Goal: Transaction & Acquisition: Purchase product/service

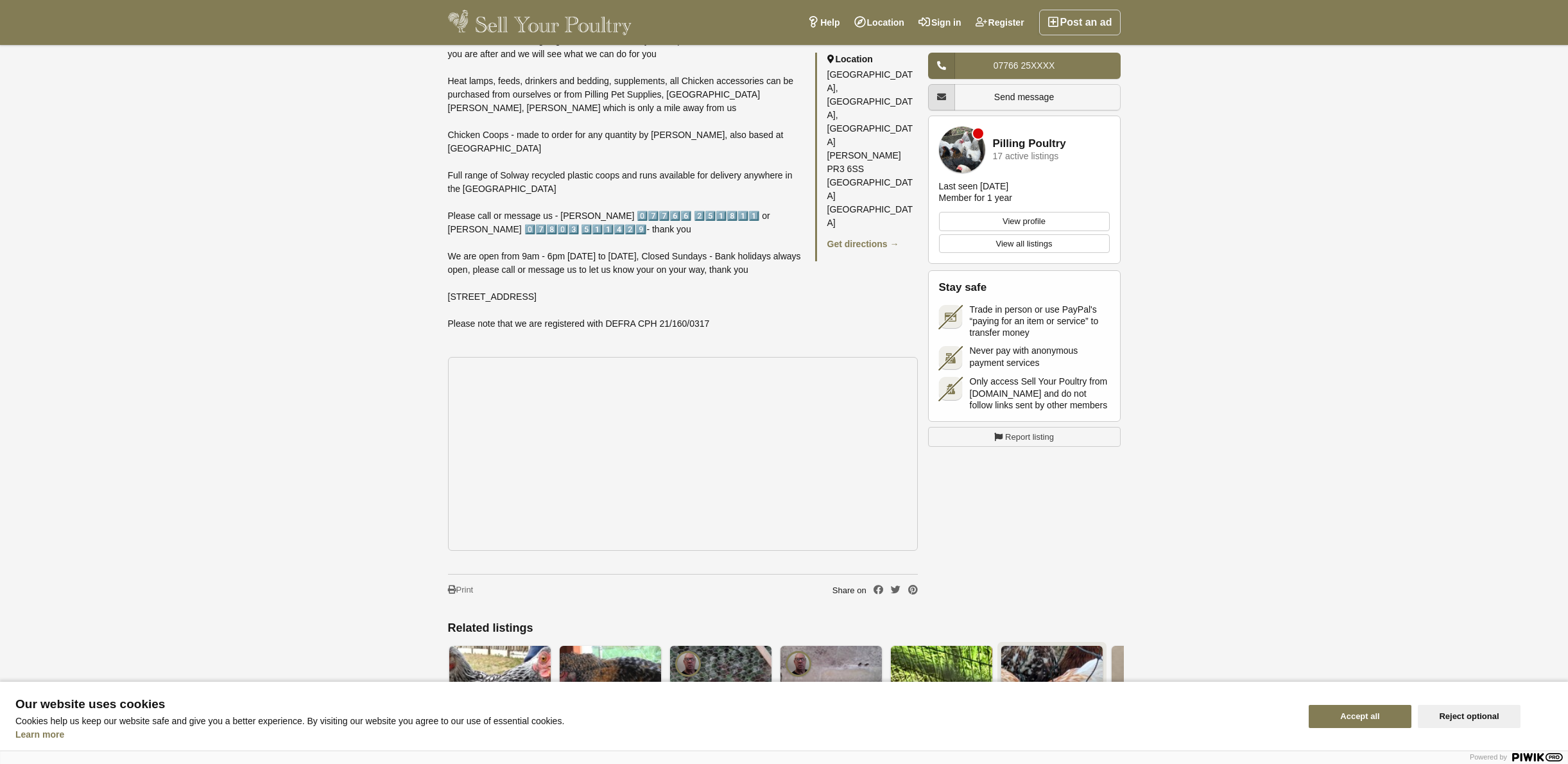
scroll to position [1798, 0]
drag, startPoint x: 746, startPoint y: 547, endPoint x: 740, endPoint y: 536, distance: 12.5
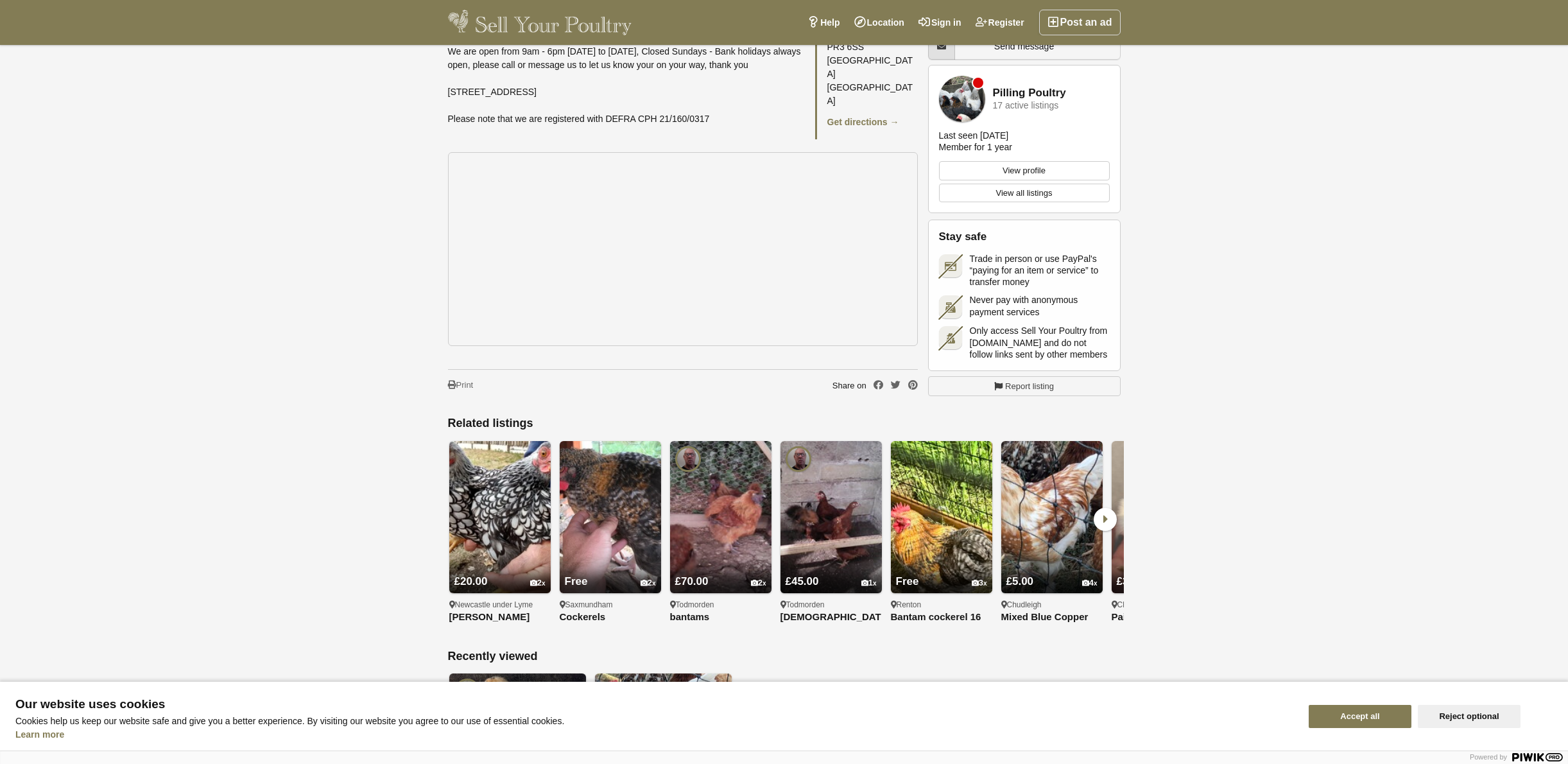
scroll to position [2118, 0]
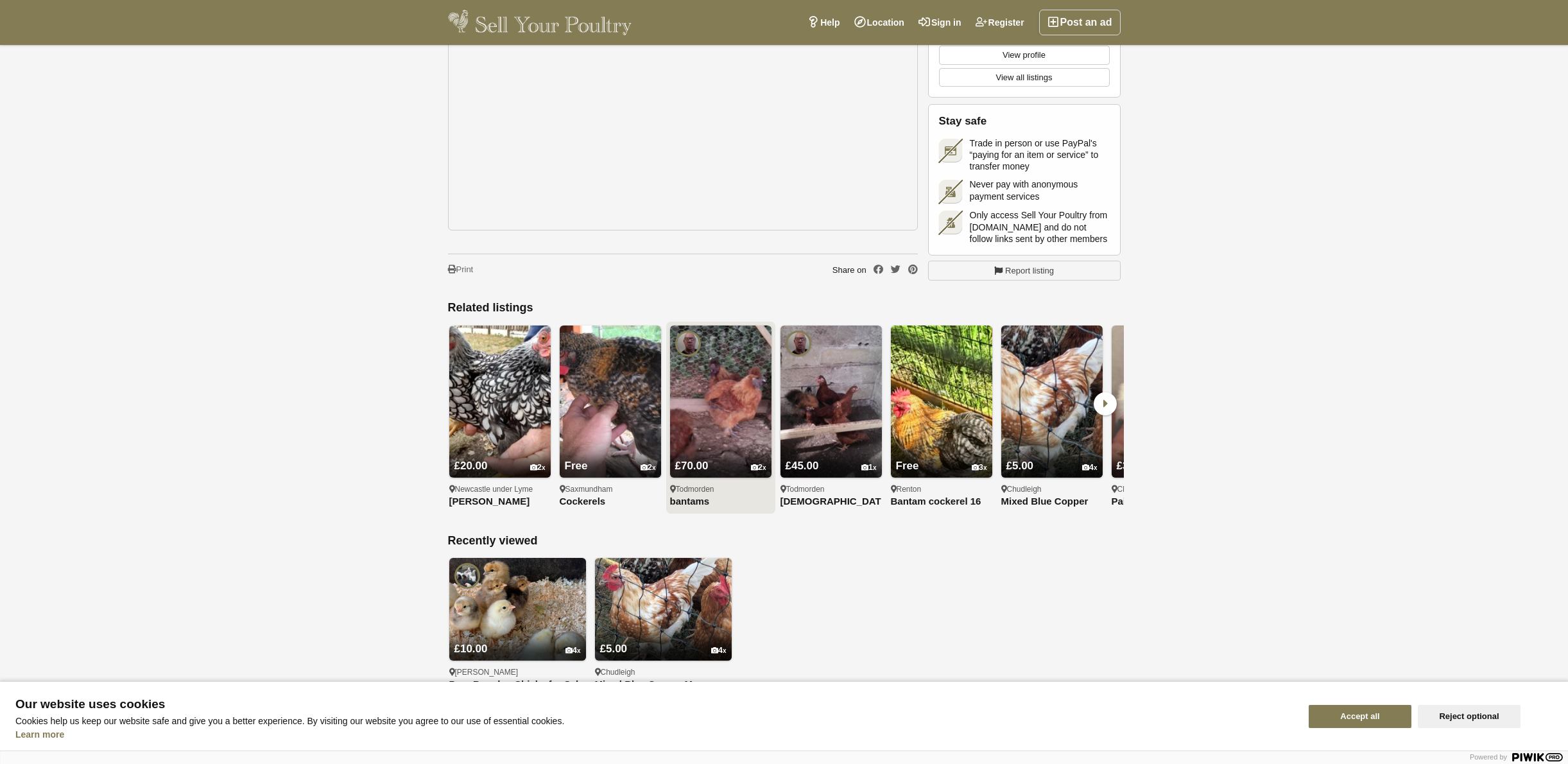
click at [736, 396] on img at bounding box center [720, 401] width 101 height 152
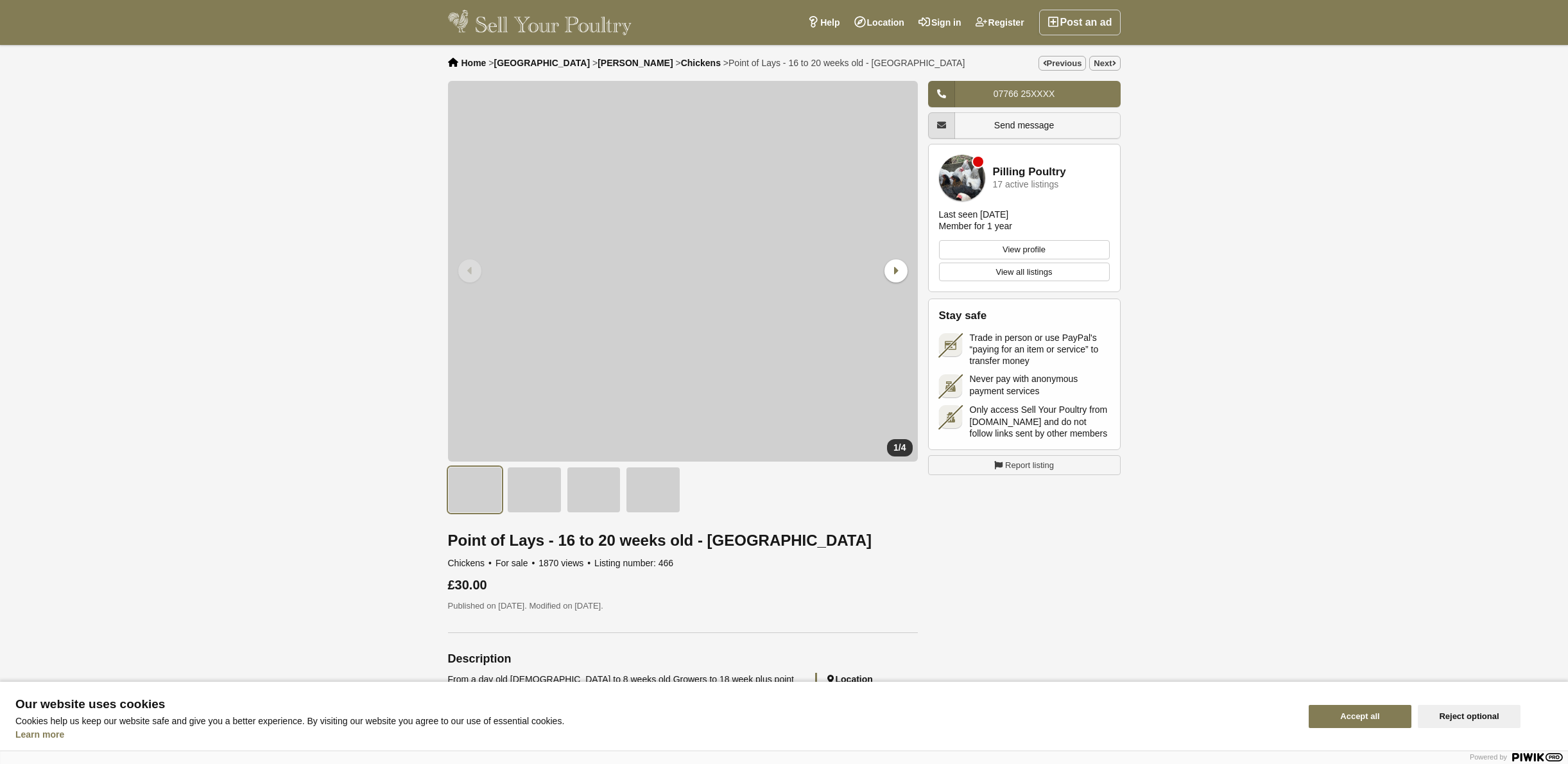
scroll to position [2118, 0]
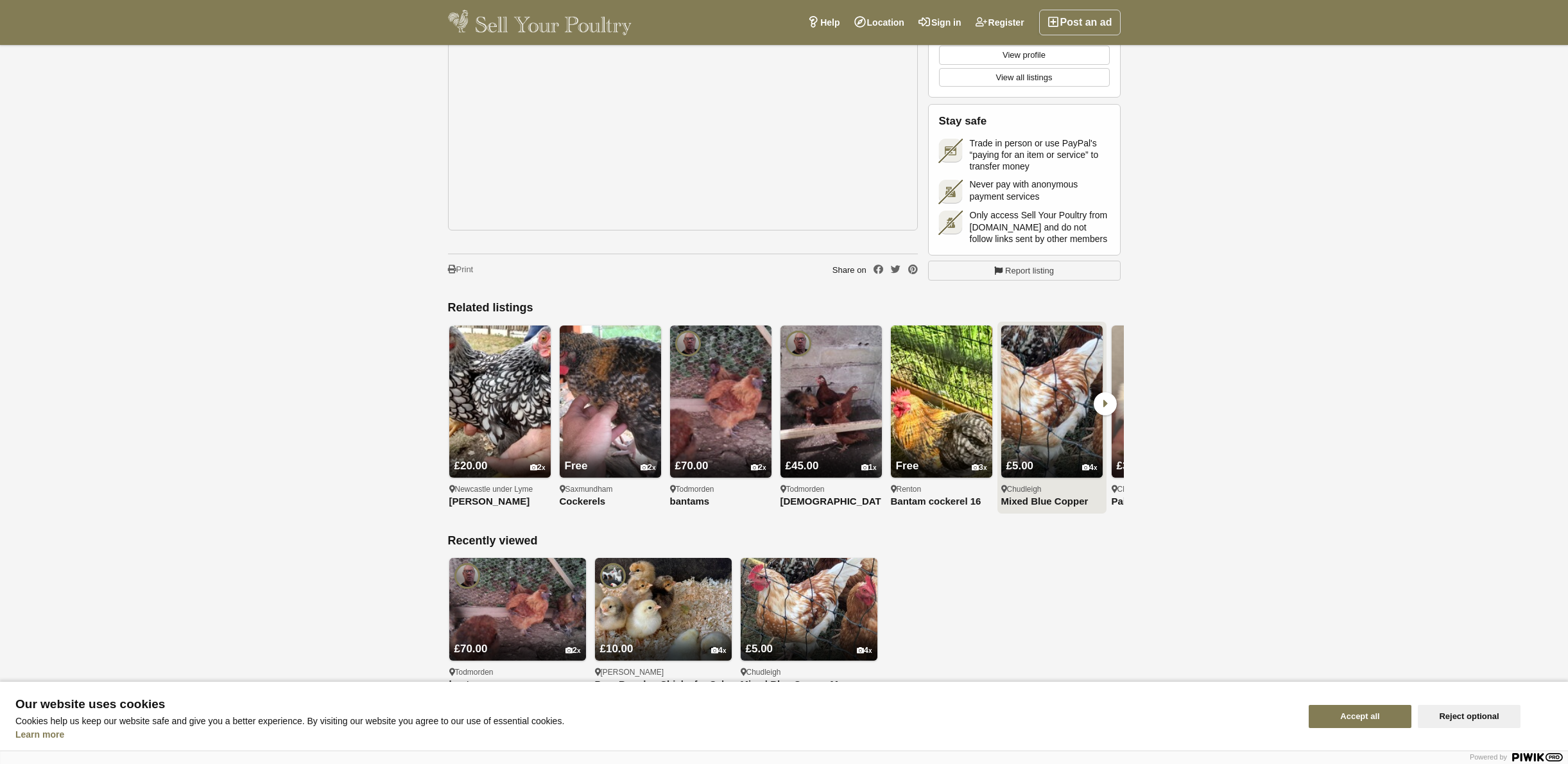
click at [1011, 435] on link "£5.00 4" at bounding box center [1052, 456] width 101 height 42
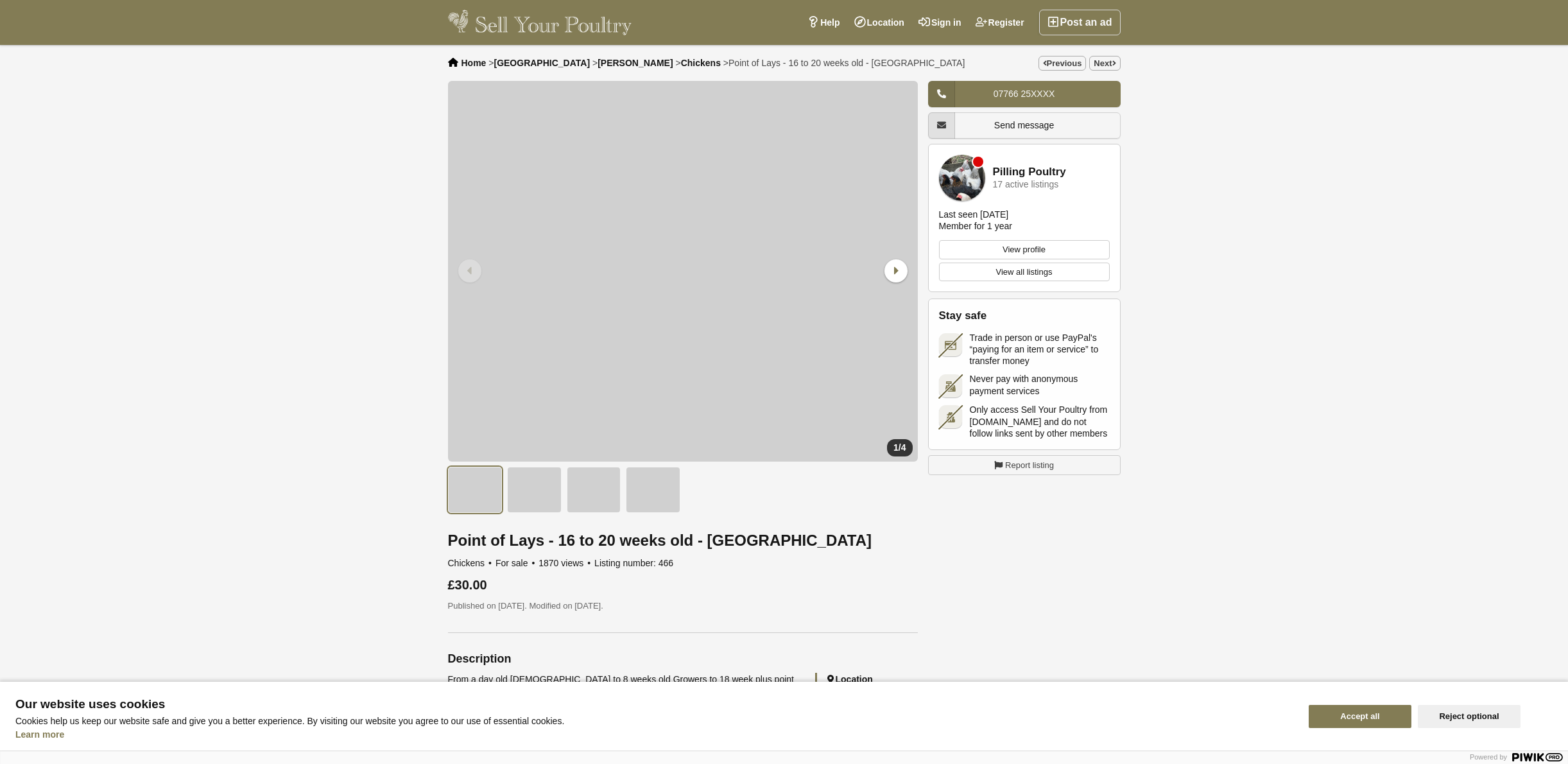
scroll to position [2118, 0]
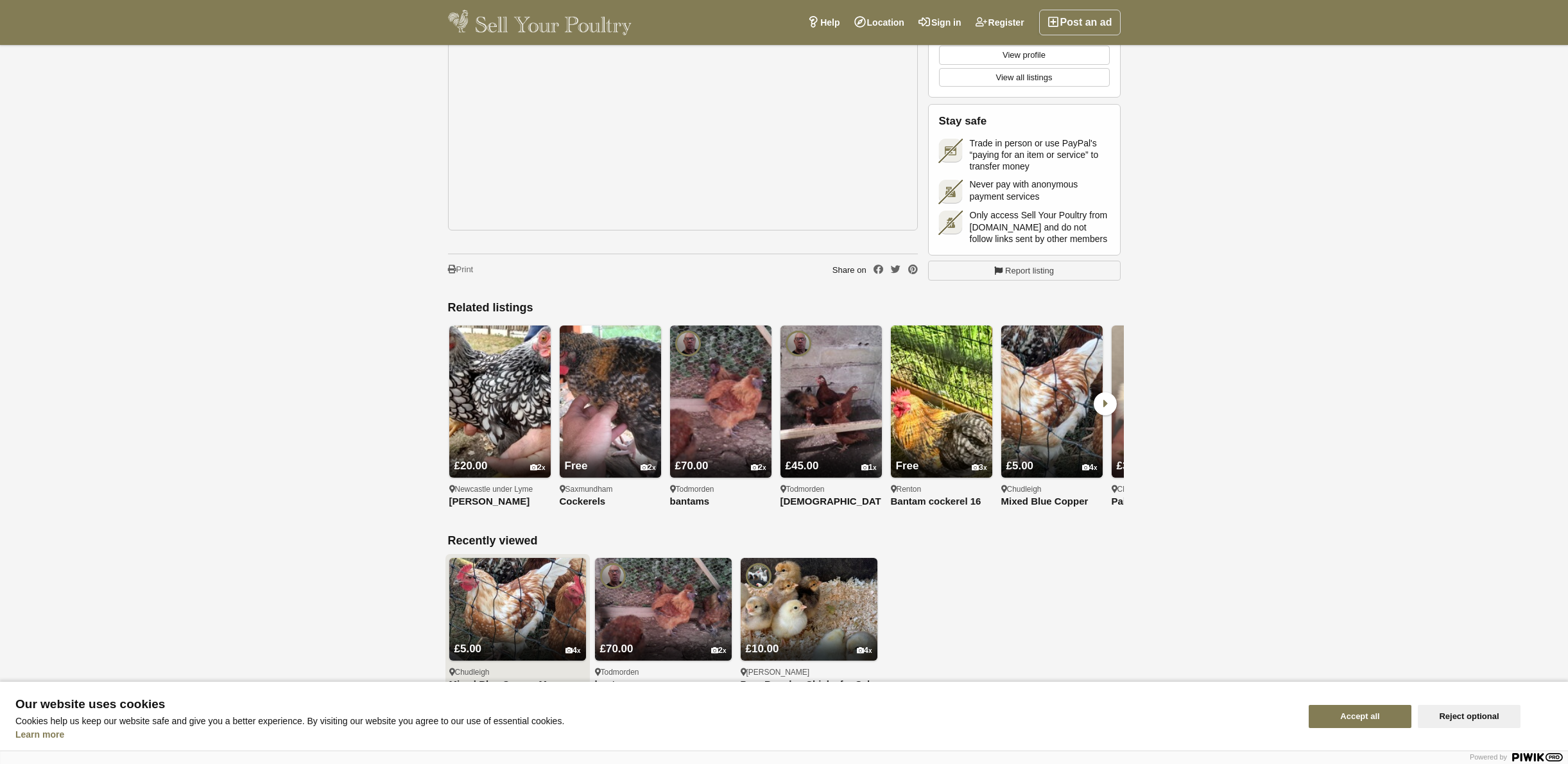
click at [515, 590] on img at bounding box center [518, 609] width 137 height 102
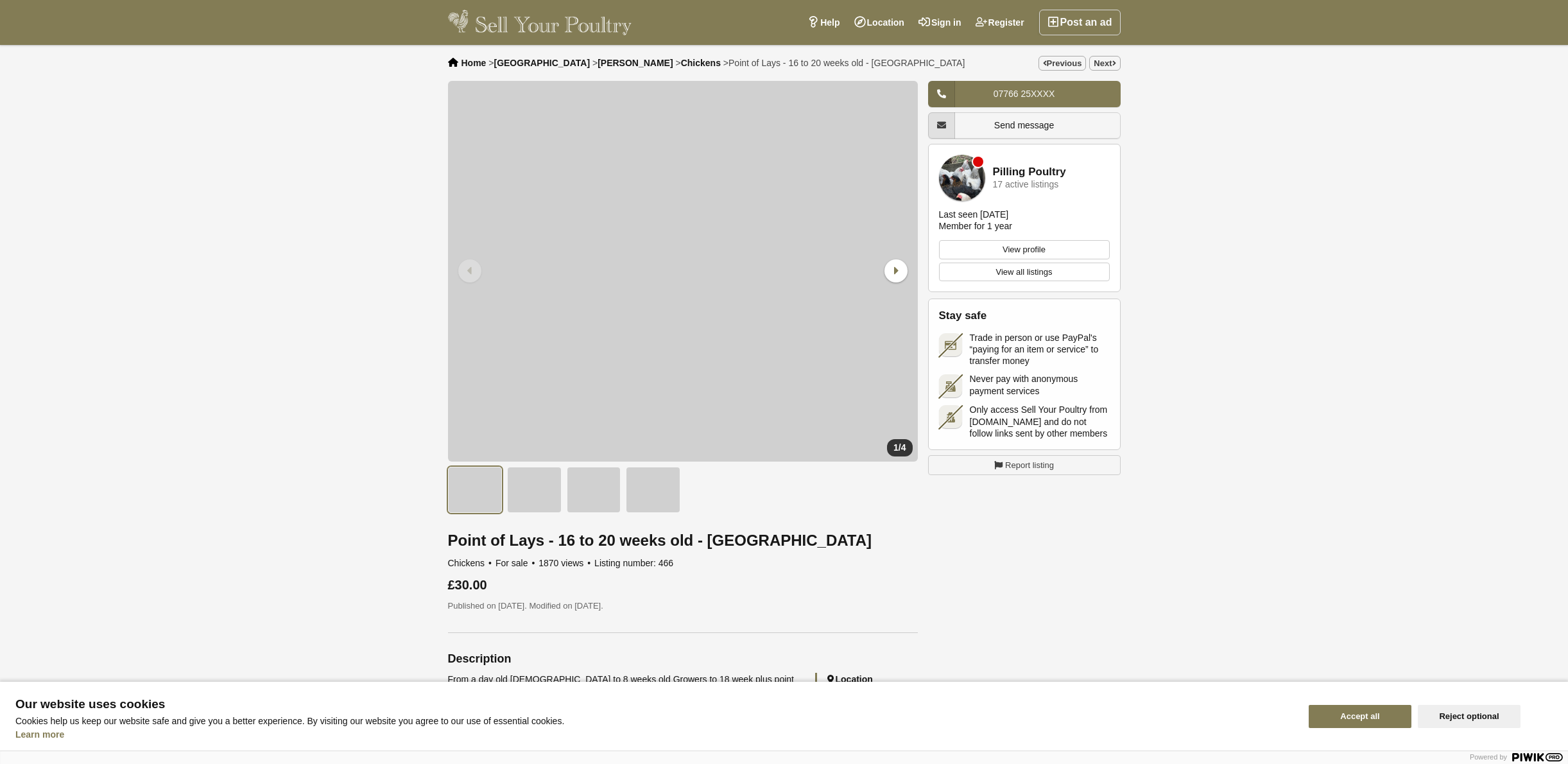
scroll to position [2118, 0]
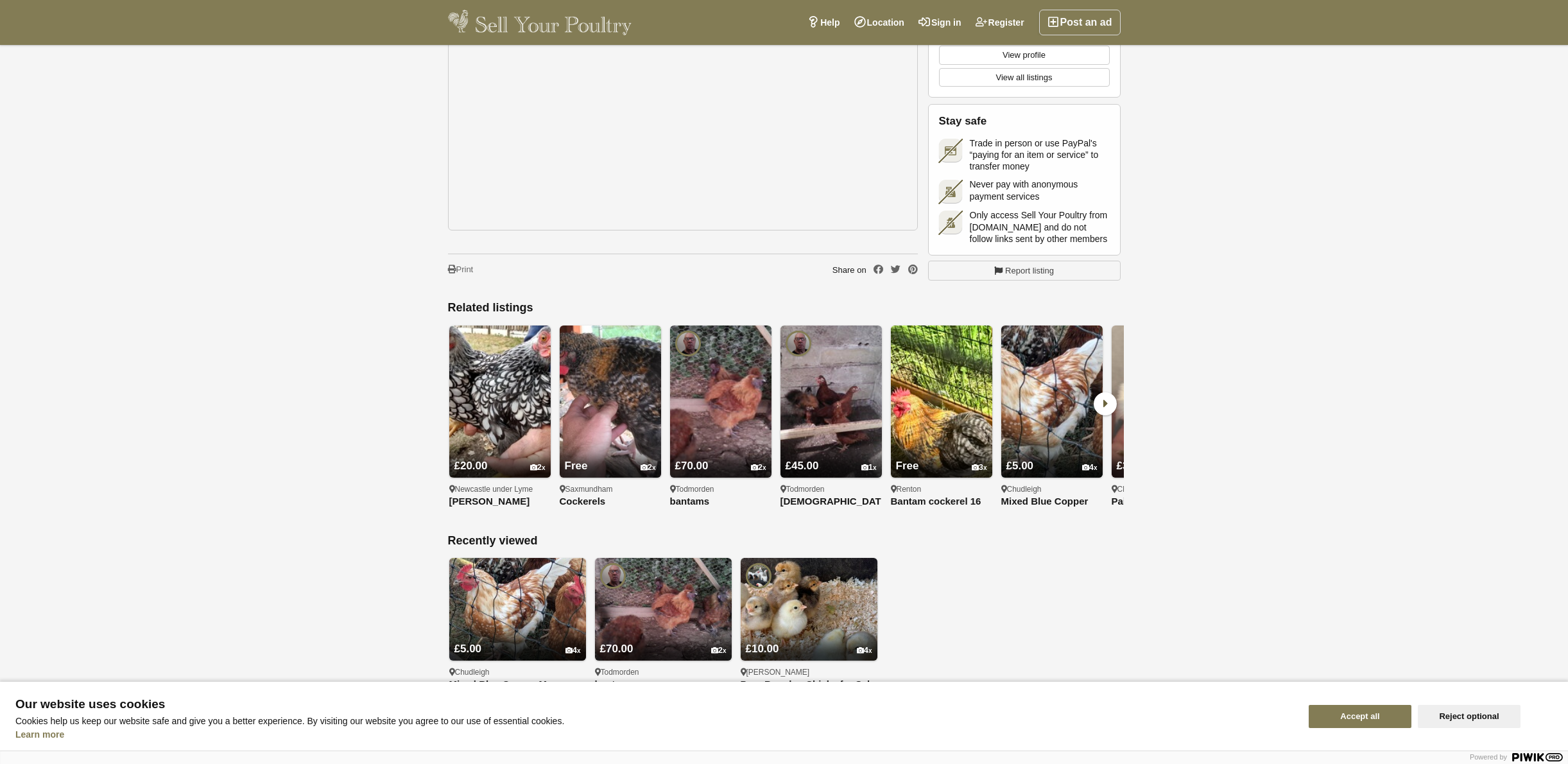
click at [1101, 392] on icon at bounding box center [1105, 403] width 23 height 23
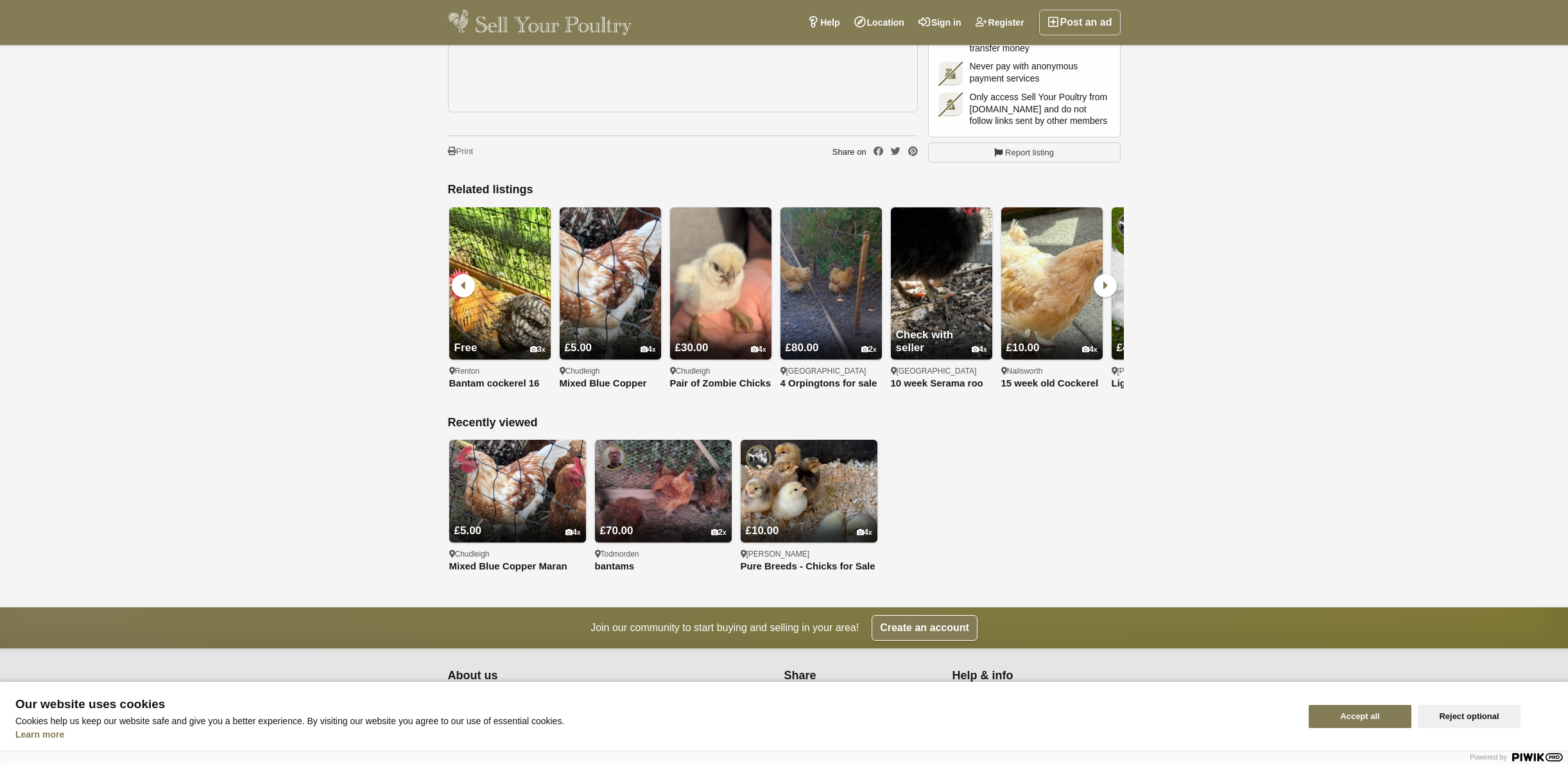
scroll to position [2246, 0]
